Goal: Information Seeking & Learning: Find specific fact

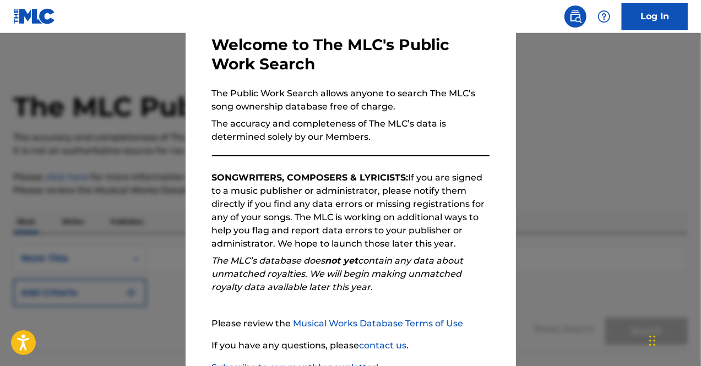
scroll to position [137, 0]
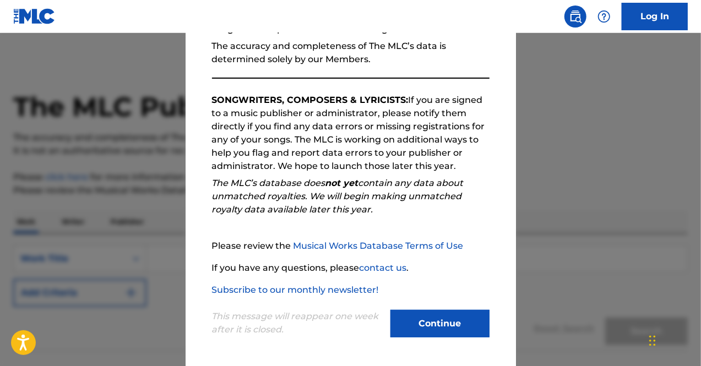
click at [417, 330] on button "Continue" at bounding box center [440, 324] width 99 height 28
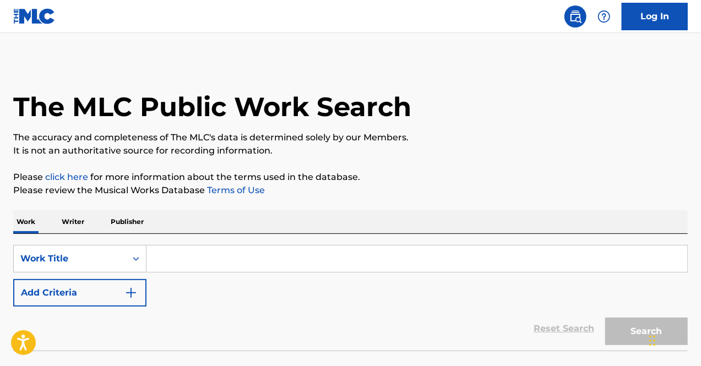
click at [225, 256] on input "Search Form" at bounding box center [417, 259] width 541 height 26
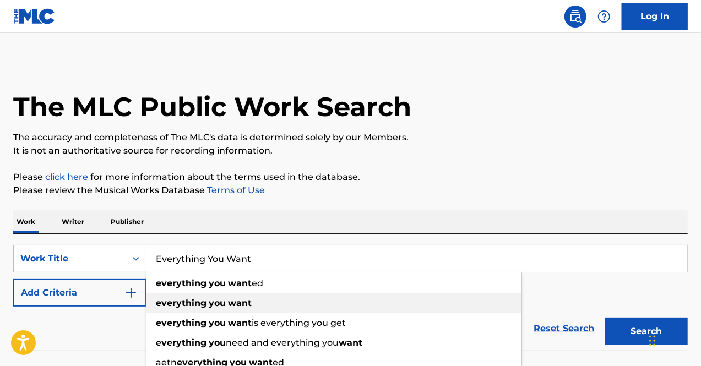
type input "Everything You Want"
click at [274, 299] on div "everything you want" at bounding box center [334, 304] width 375 height 20
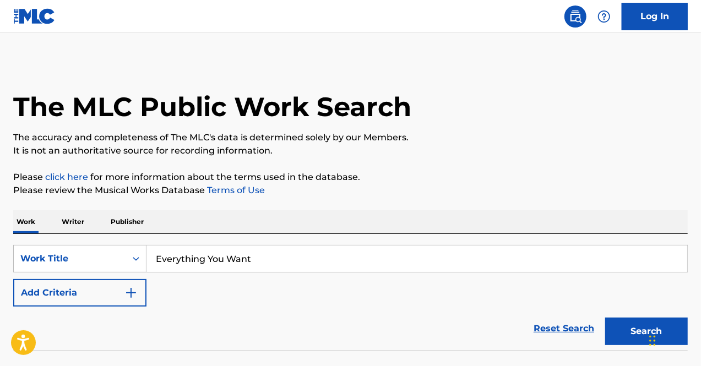
click at [622, 325] on button "Search" at bounding box center [647, 332] width 83 height 28
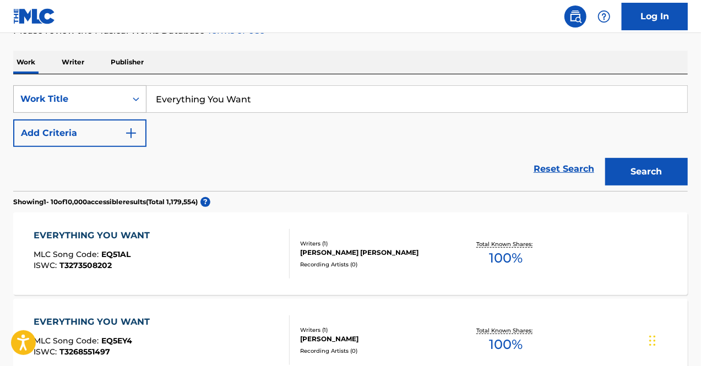
scroll to position [110, 0]
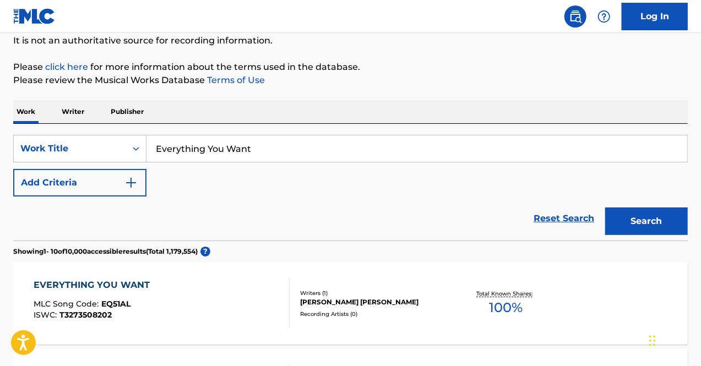
click at [126, 188] on img "Search Form" at bounding box center [131, 182] width 13 height 13
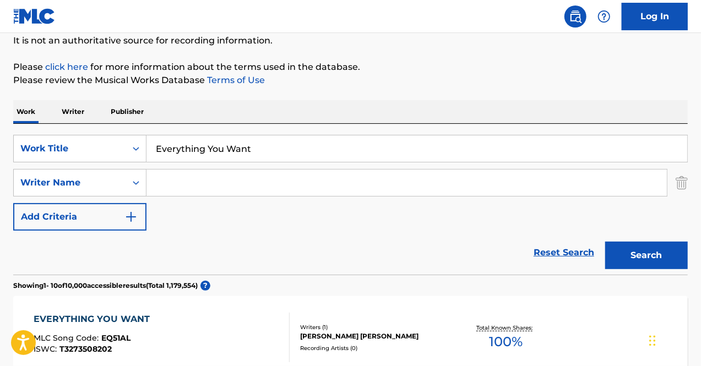
drag, startPoint x: 168, startPoint y: 182, endPoint x: 91, endPoint y: 21, distance: 178.5
click at [160, 161] on div "SearchWithCriteriaa291bce9-6f49-46dc-92db-885c970ccbbd Work Title Everything Yo…" at bounding box center [350, 183] width 675 height 96
paste input "Hey there, Thanks for clarifying. I have cleared you for resubmission! All you'…"
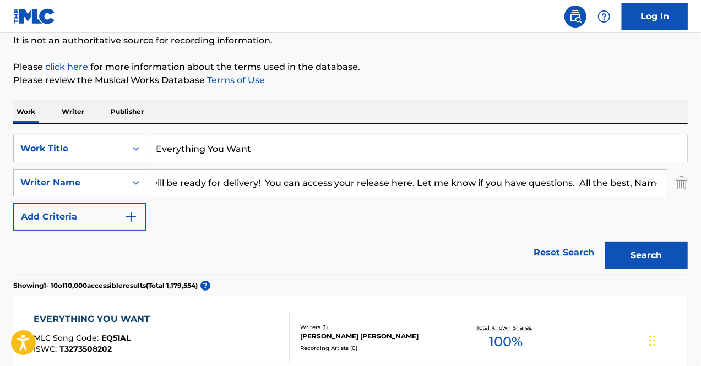
scroll to position [0, 655]
drag, startPoint x: 153, startPoint y: 186, endPoint x: 245, endPoint y: 187, distance: 91.5
click at [245, 187] on input "Hey there, Thanks for clarifying. I have cleared you for resubmission! All you'…" at bounding box center [407, 183] width 521 height 26
click at [253, 182] on input "Hey there, Thanks for clarifying. I have cleared you for resubmission! All you'…" at bounding box center [407, 183] width 521 height 26
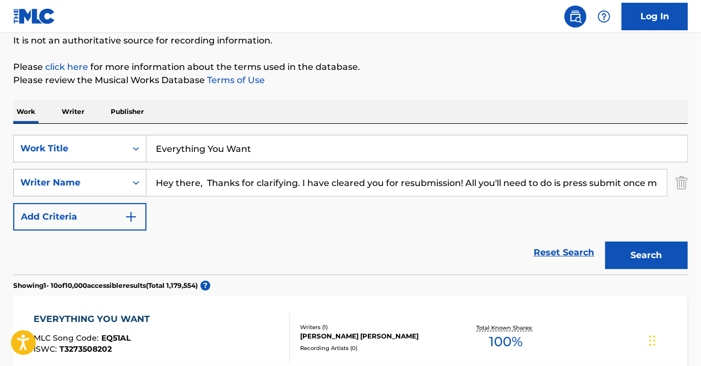
drag, startPoint x: 655, startPoint y: 181, endPoint x: 107, endPoint y: 176, distance: 547.2
click at [107, 176] on div "SearchWithCriteria0589c253-6cee-4caf-85c8-691e1a0050a6 Writer Name Hey there, T…" at bounding box center [350, 183] width 675 height 28
type input "e"
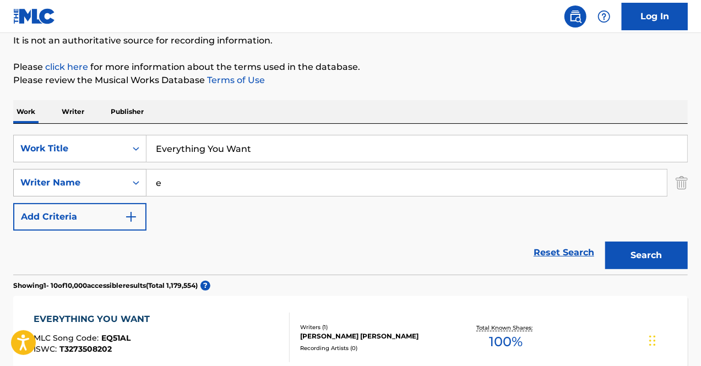
drag, startPoint x: 218, startPoint y: 187, endPoint x: 129, endPoint y: 178, distance: 89.7
click at [129, 178] on div "SearchWithCriteria0589c253-6cee-4caf-85c8-691e1a0050a6 Writer Name e" at bounding box center [350, 183] width 675 height 28
paste input "Matthew Scannell"
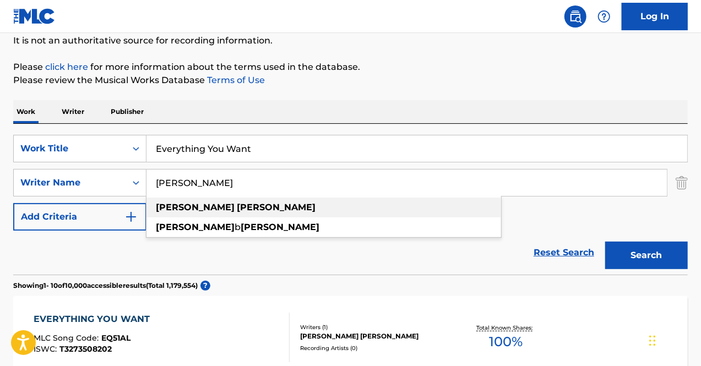
click at [354, 211] on div "matthew scannell" at bounding box center [324, 208] width 355 height 20
type input "matthew scannell"
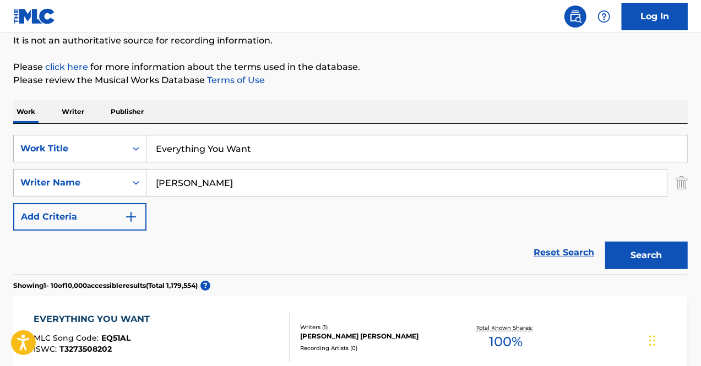
click at [663, 261] on button "Search" at bounding box center [647, 256] width 83 height 28
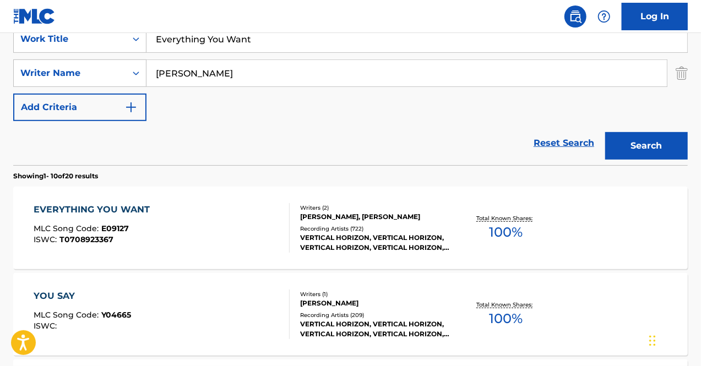
scroll to position [220, 0]
click at [322, 212] on div "MATTHEW SCANNELL, MATTHEW B SCANNELL" at bounding box center [375, 217] width 150 height 10
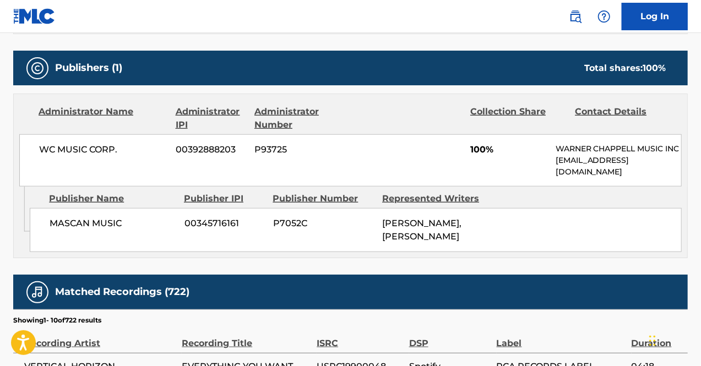
scroll to position [496, 0]
